Goal: Navigation & Orientation: Find specific page/section

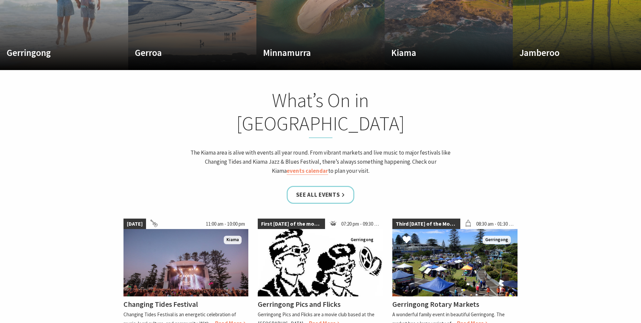
scroll to position [404, 0]
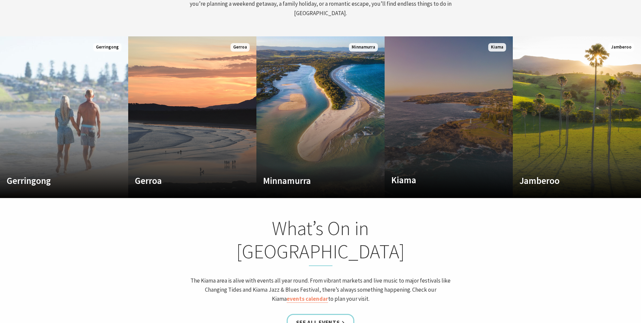
click at [460, 139] on link "Custom Image Used Kiama Where the sea makes a noise Read More Kiama" at bounding box center [449, 116] width 128 height 161
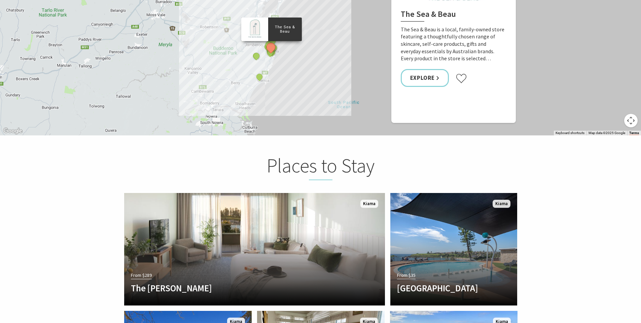
scroll to position [1447, 0]
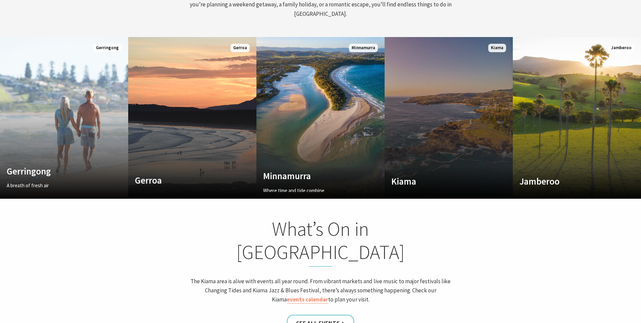
scroll to position [118, 646]
